Goal: Check status

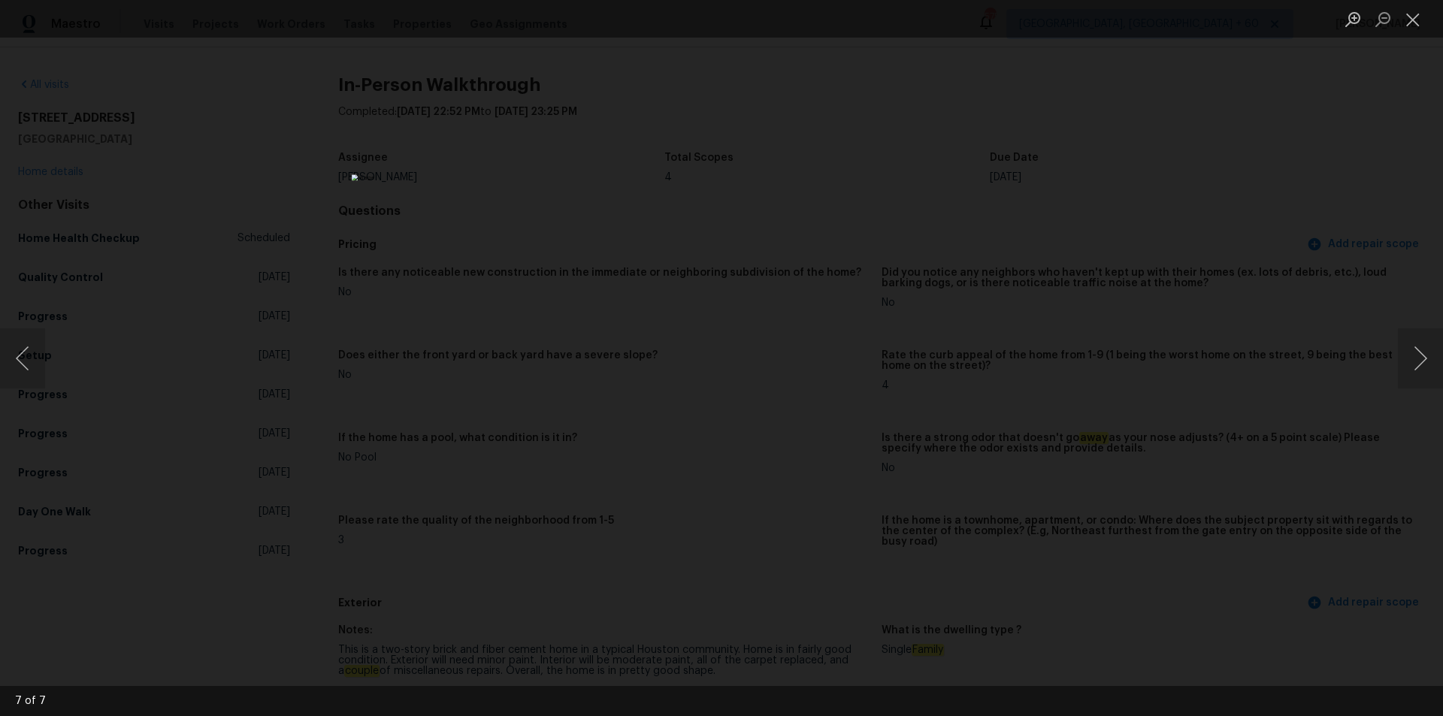
scroll to position [451, 0]
click at [343, 120] on div "Lightbox" at bounding box center [721, 358] width 1443 height 716
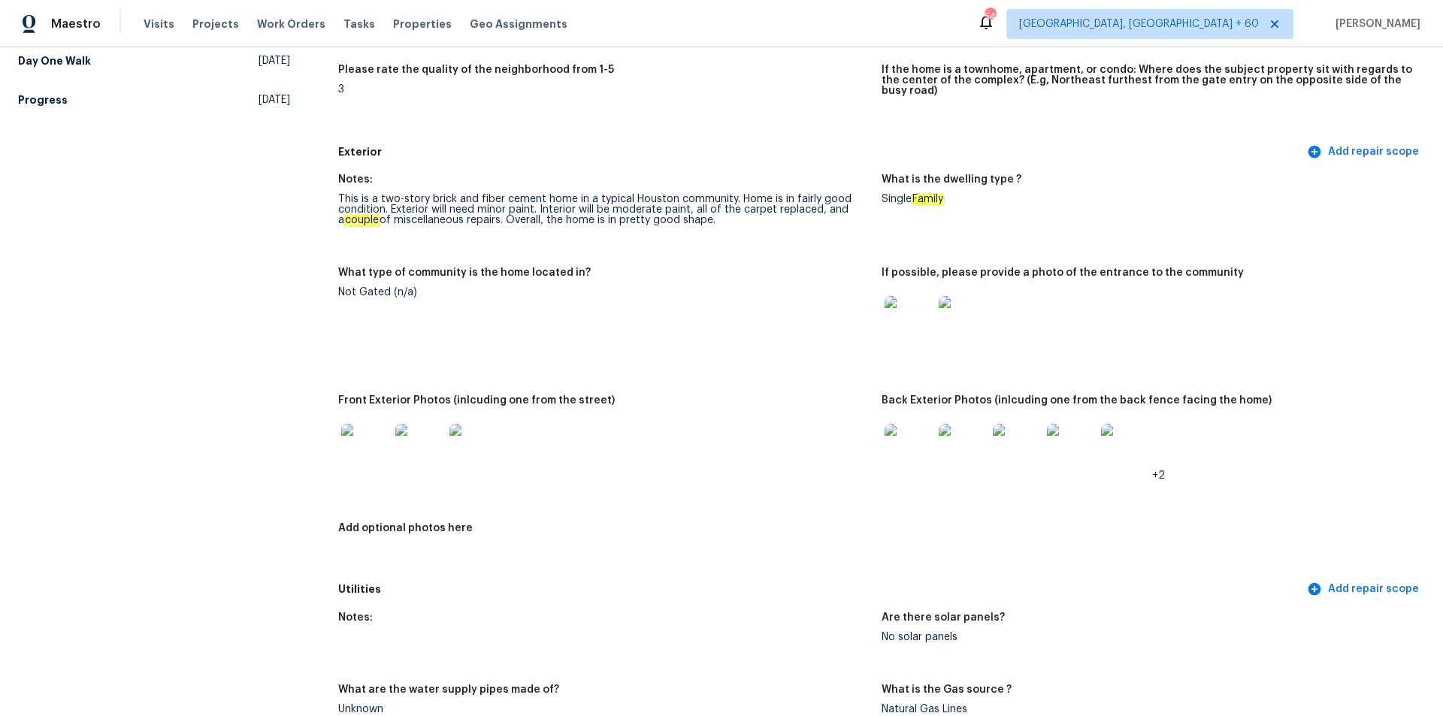
scroll to position [0, 0]
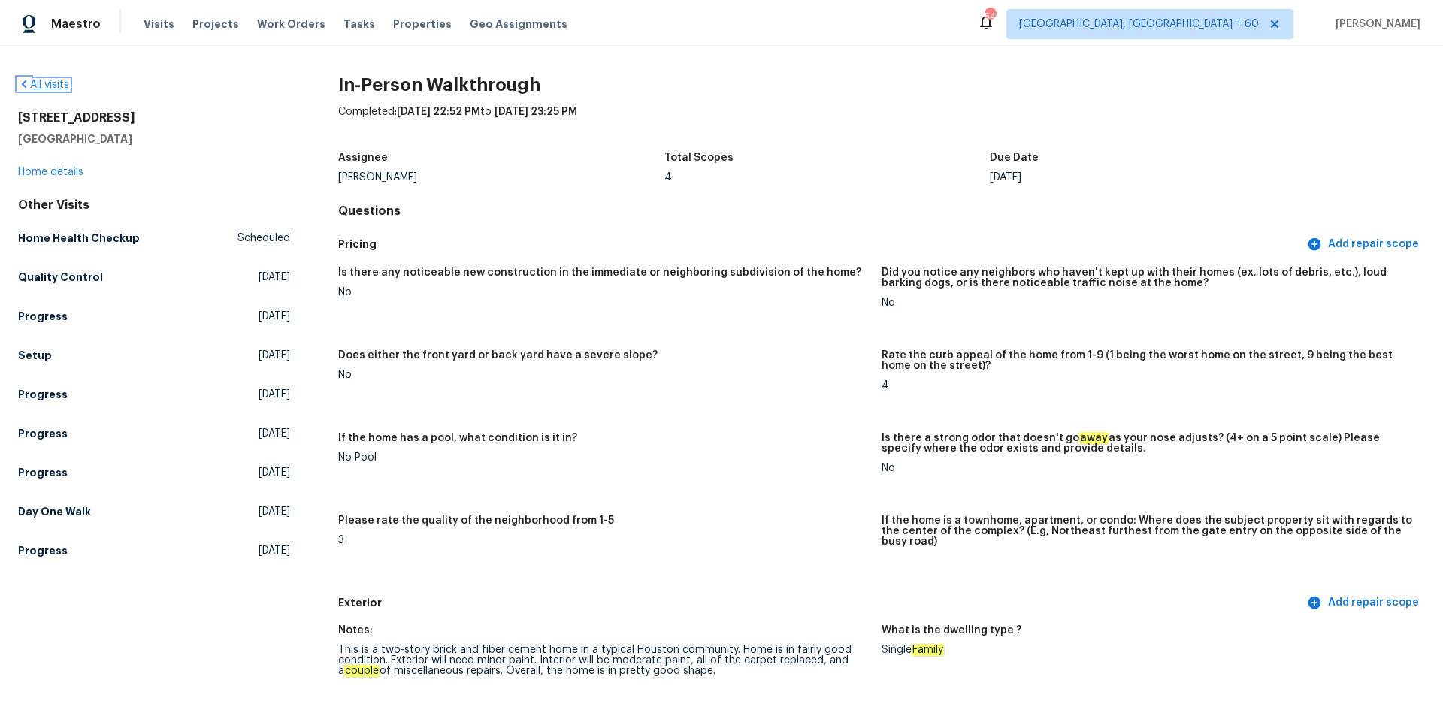
click at [43, 85] on link "All visits" at bounding box center [43, 85] width 51 height 11
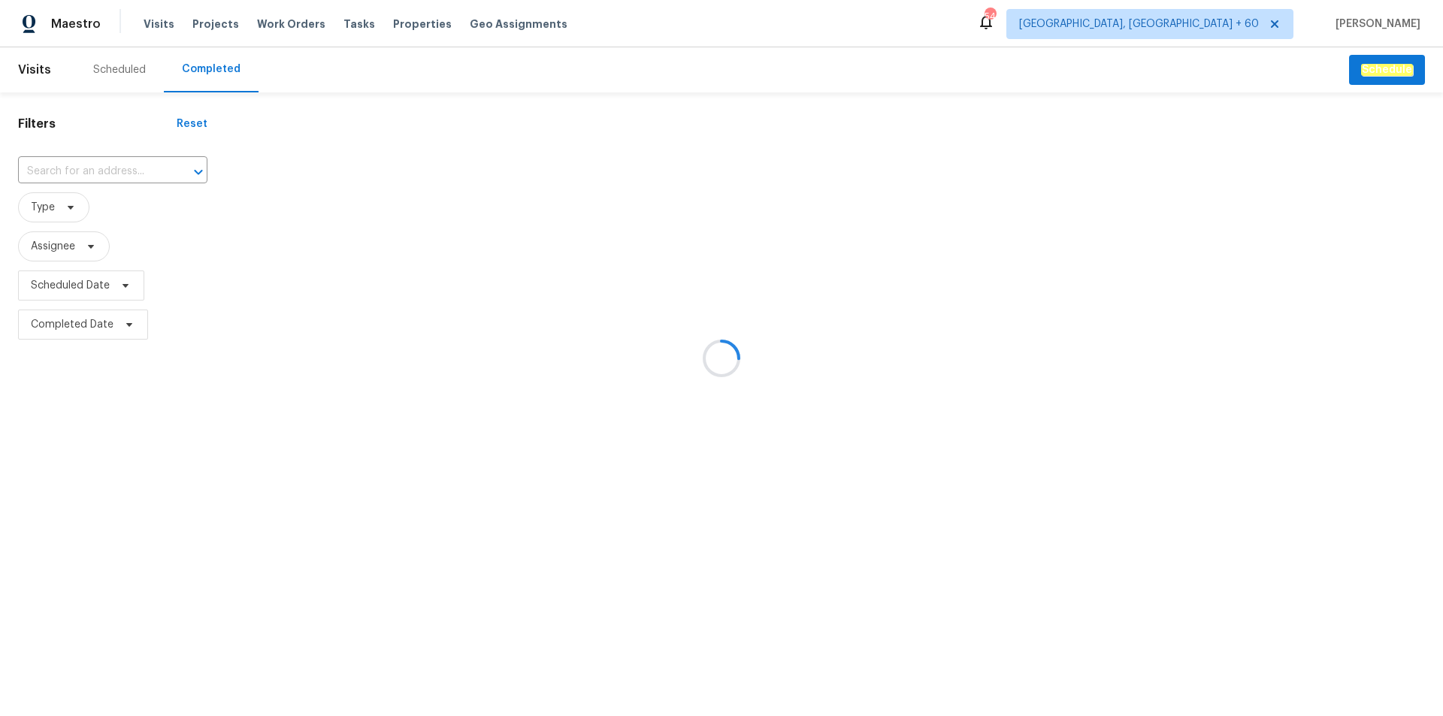
click at [75, 174] on div at bounding box center [721, 358] width 1443 height 716
click at [62, 169] on div at bounding box center [721, 358] width 1443 height 716
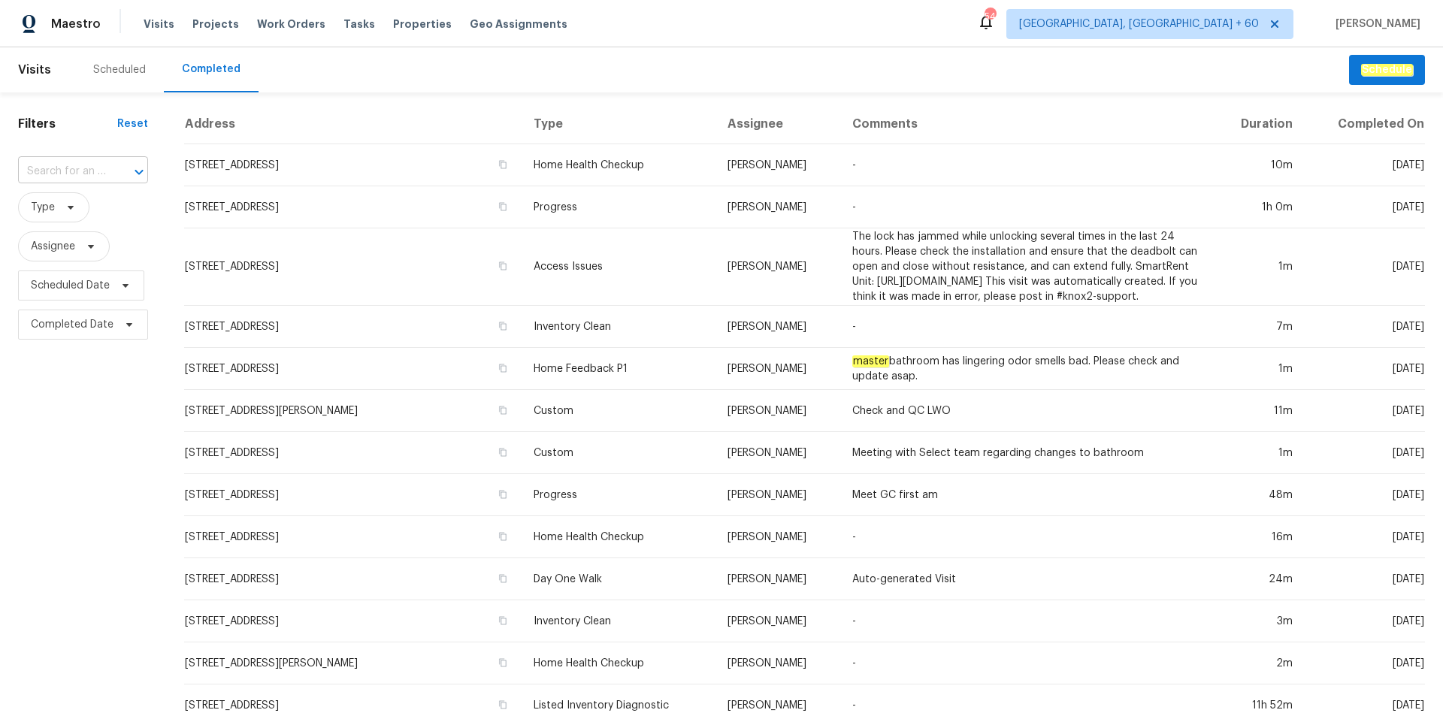
click at [59, 166] on input "text" at bounding box center [62, 171] width 88 height 23
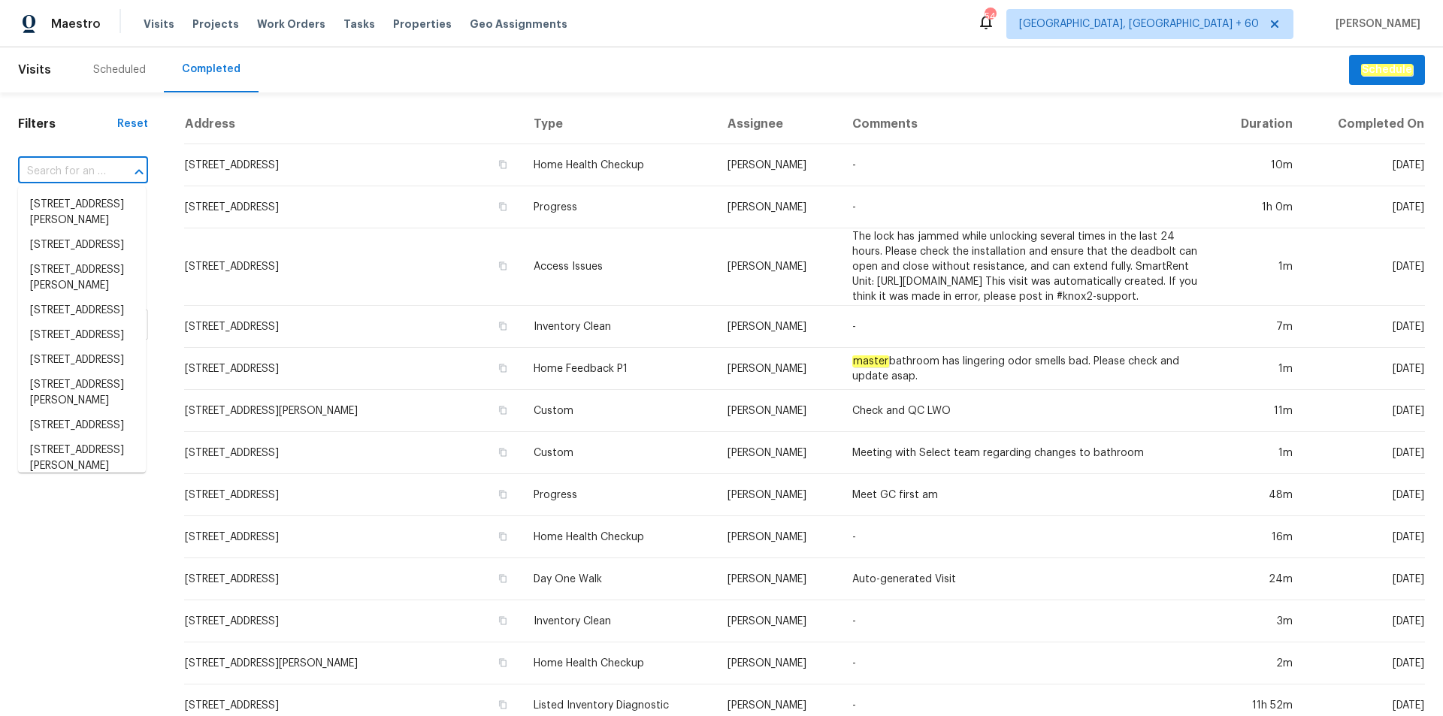
paste input "[STREET_ADDRESS][PERSON_NAME]"
type input "[STREET_ADDRESS][PERSON_NAME]"
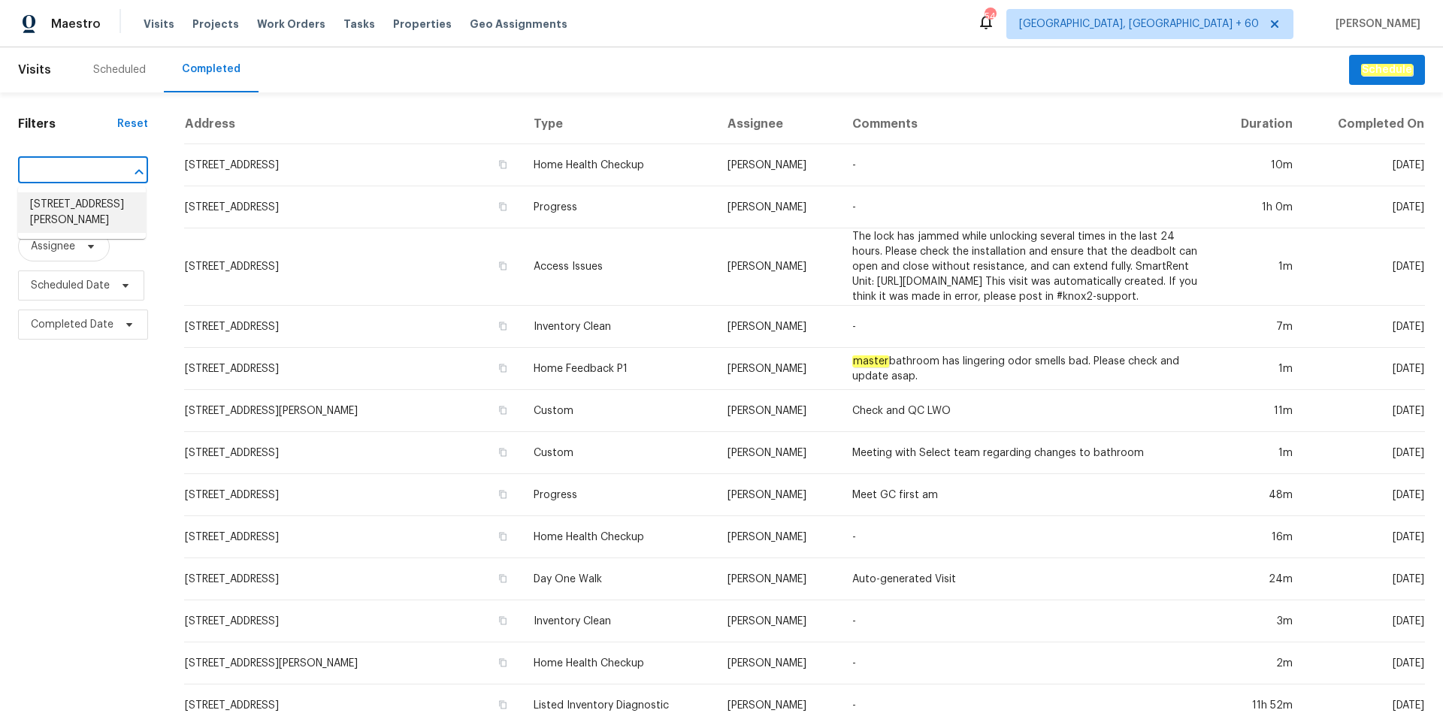
click at [64, 207] on li "[STREET_ADDRESS][PERSON_NAME]" at bounding box center [82, 212] width 128 height 41
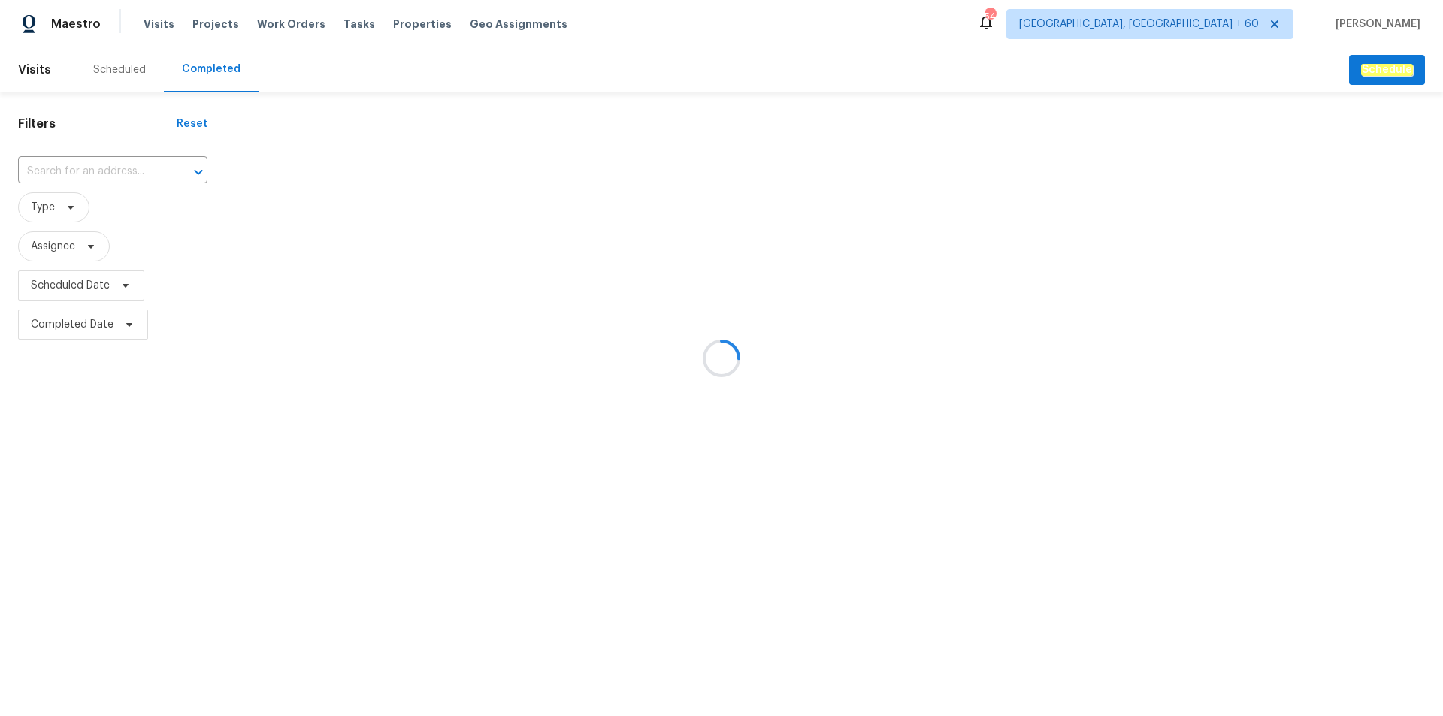
type input "[STREET_ADDRESS][PERSON_NAME]"
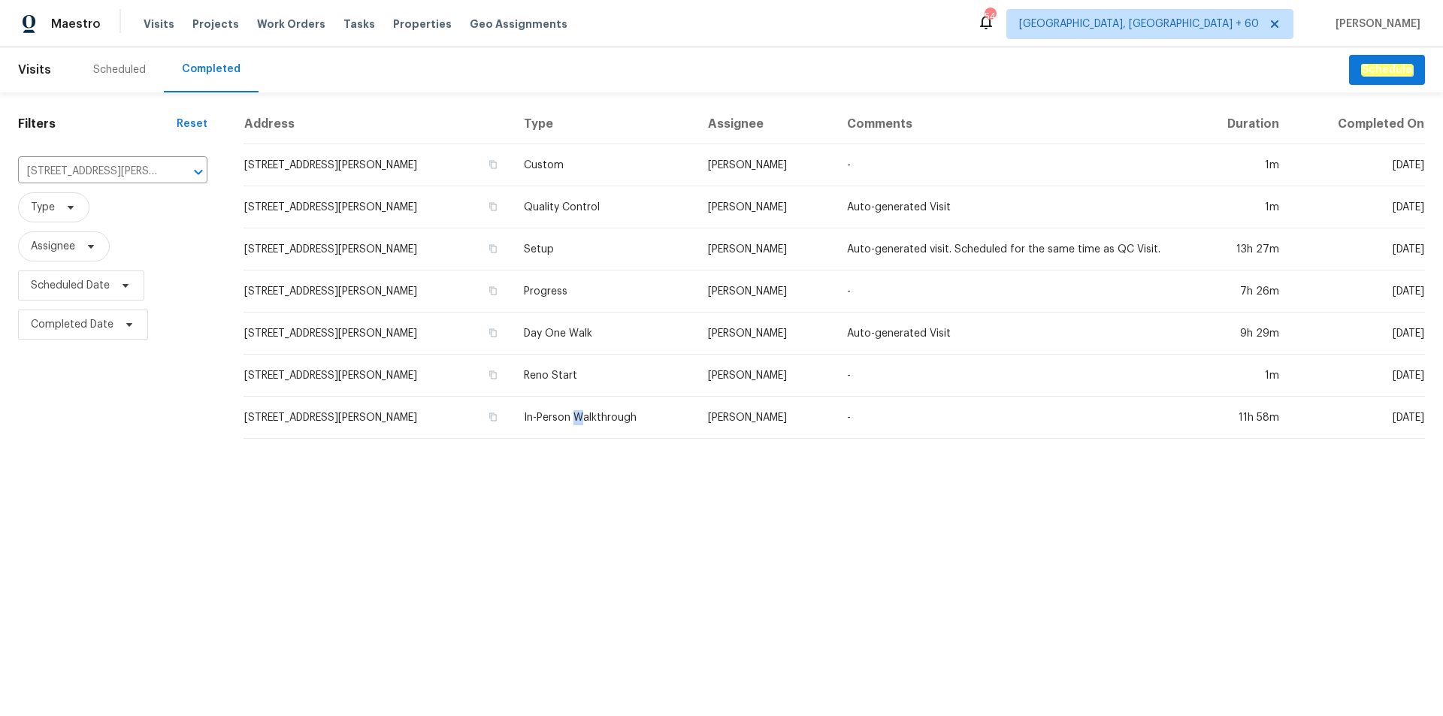
drag, startPoint x: 618, startPoint y: 411, endPoint x: 620, endPoint y: 432, distance: 21.2
click at [620, 432] on td "In-Person Walkthrough" at bounding box center [604, 418] width 184 height 42
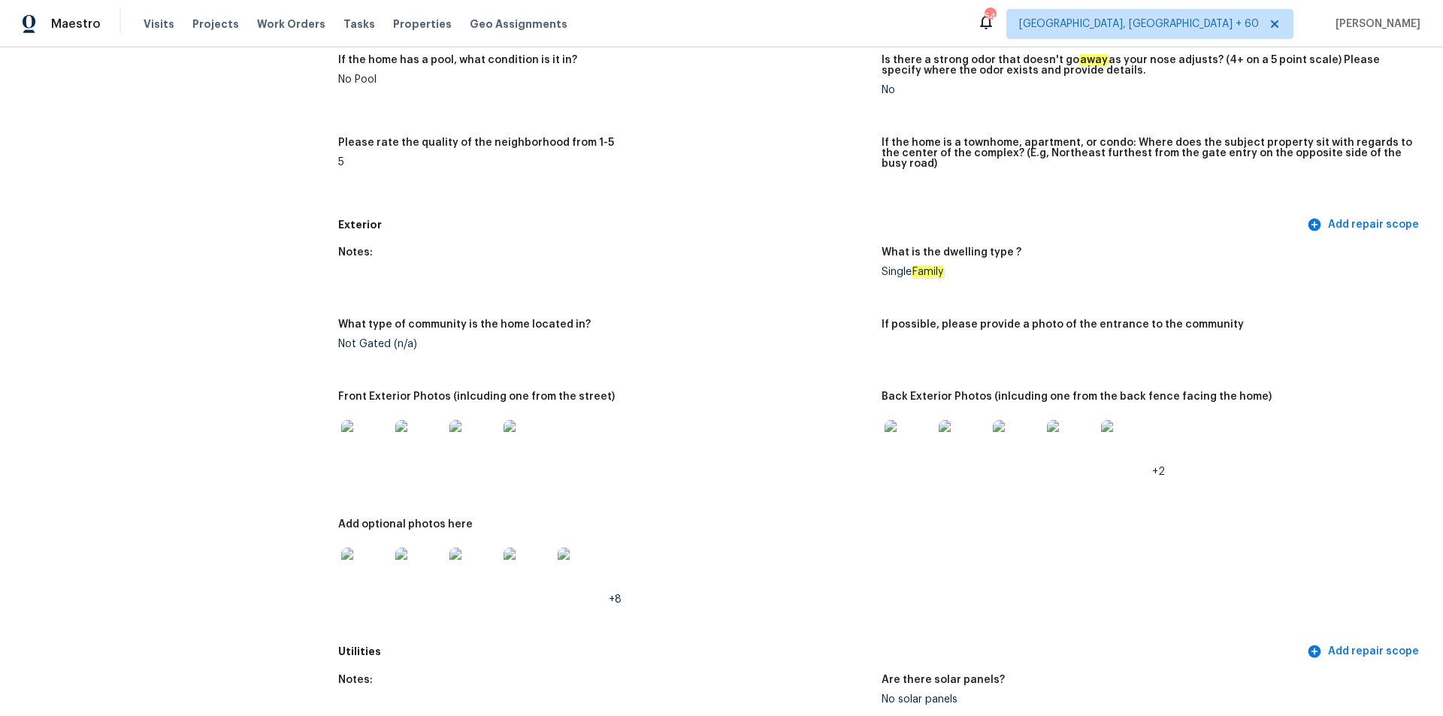
scroll to position [451, 0]
click at [921, 431] on img at bounding box center [909, 445] width 48 height 48
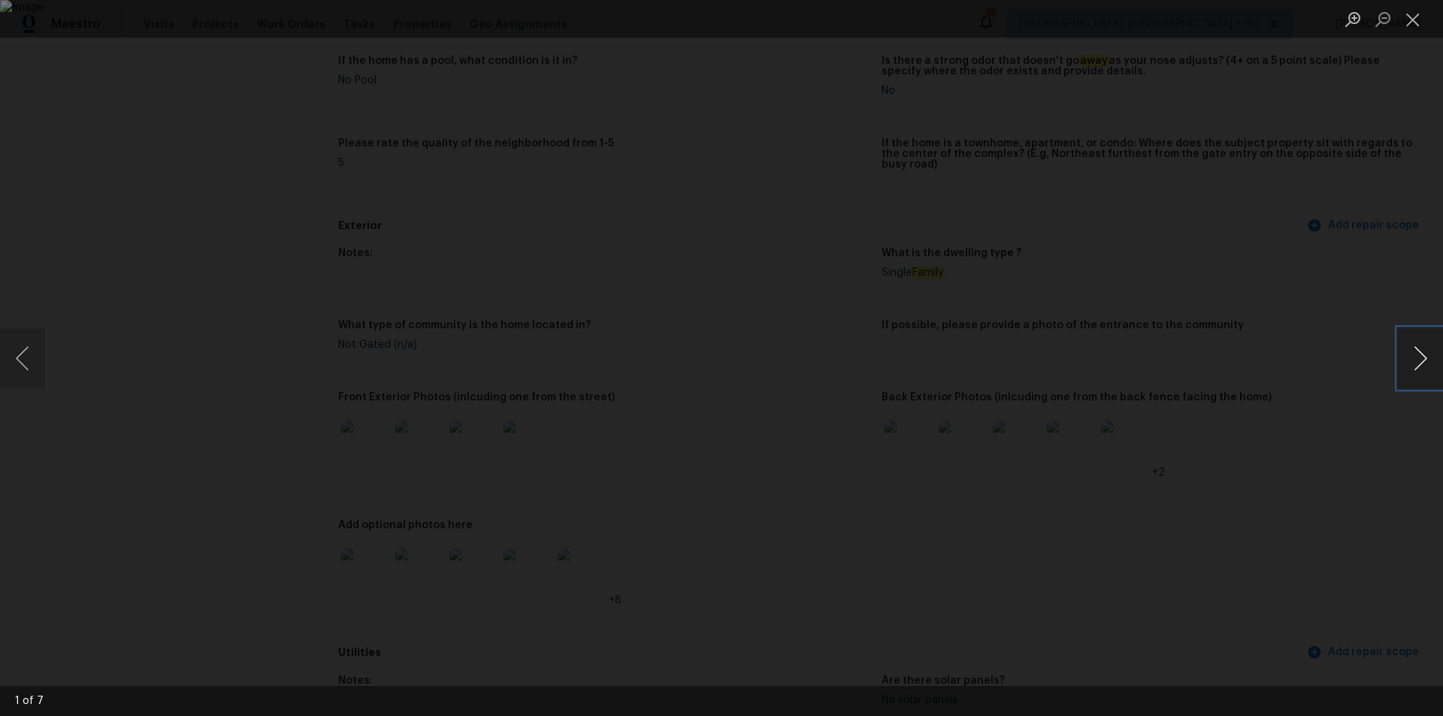
click at [1415, 368] on button "Next image" at bounding box center [1420, 359] width 45 height 60
click at [1341, 104] on div "Lightbox" at bounding box center [721, 358] width 1443 height 716
